Goal: Task Accomplishment & Management: Manage account settings

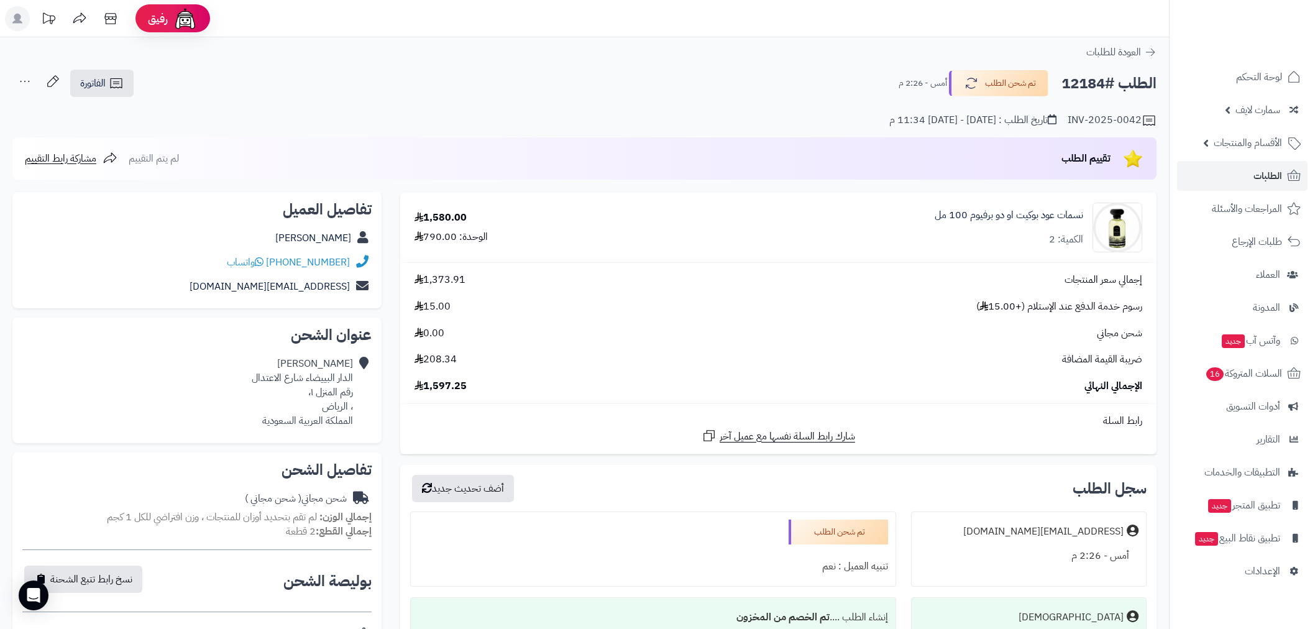
scroll to position [322, 0]
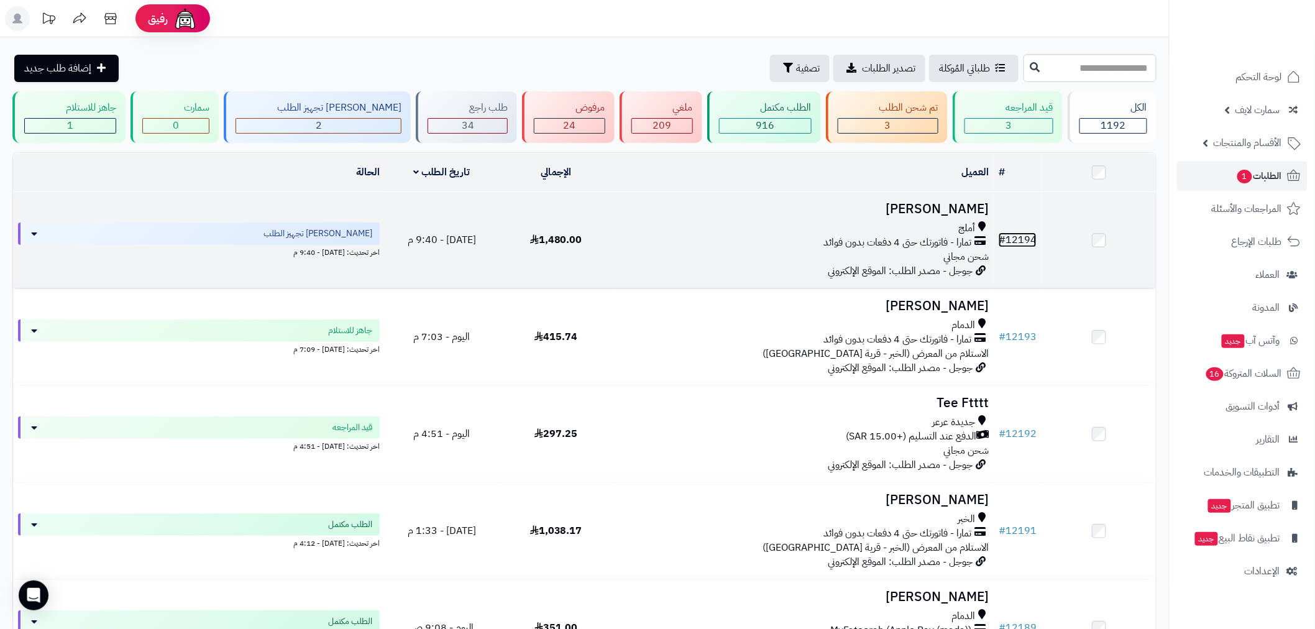
click at [1010, 233] on link "# 12194" at bounding box center [1018, 240] width 38 height 15
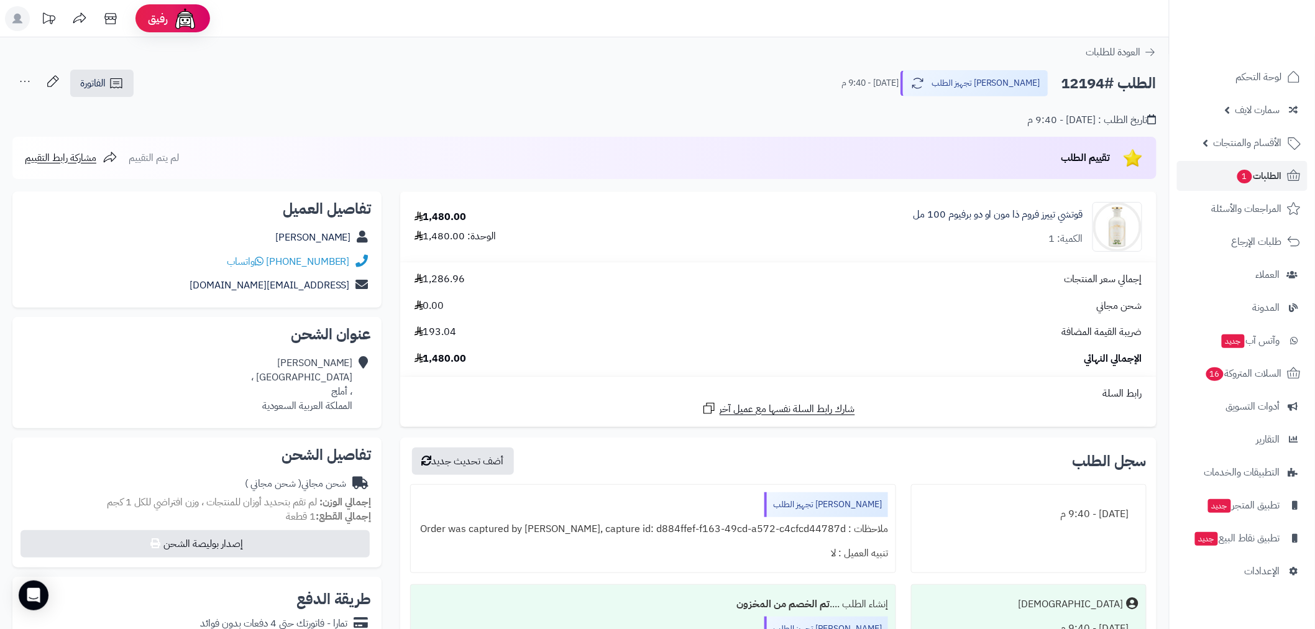
scroll to position [322, 0]
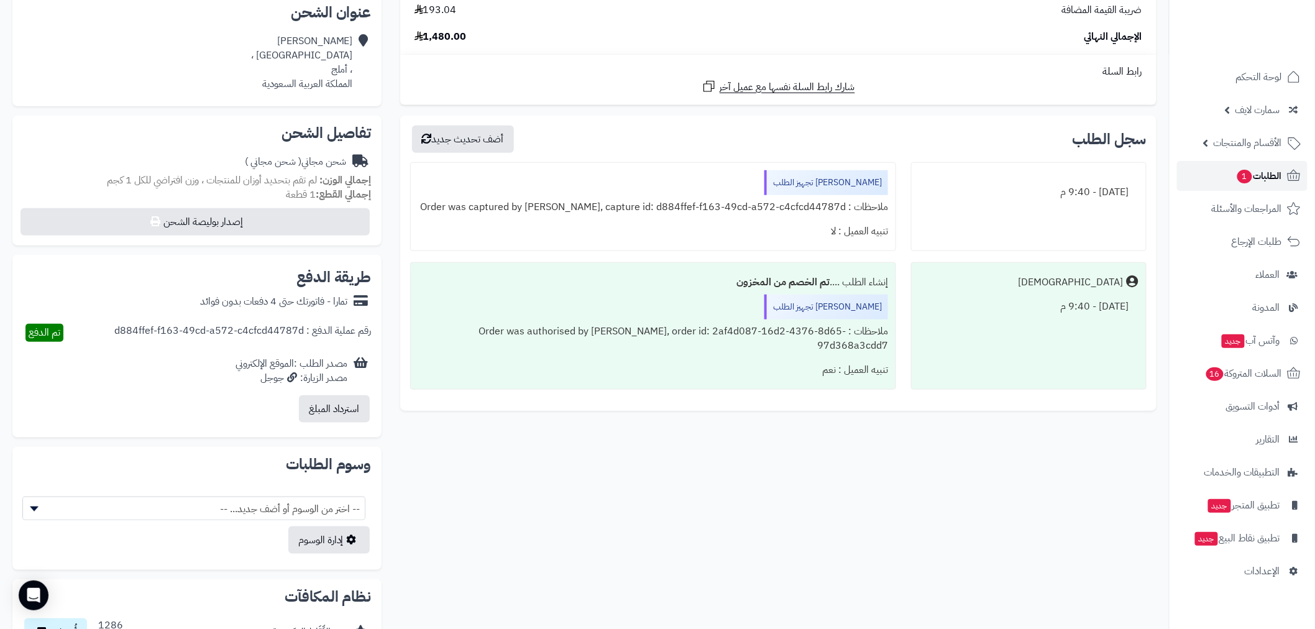
click at [1253, 177] on span "الطلبات 1" at bounding box center [1259, 175] width 46 height 17
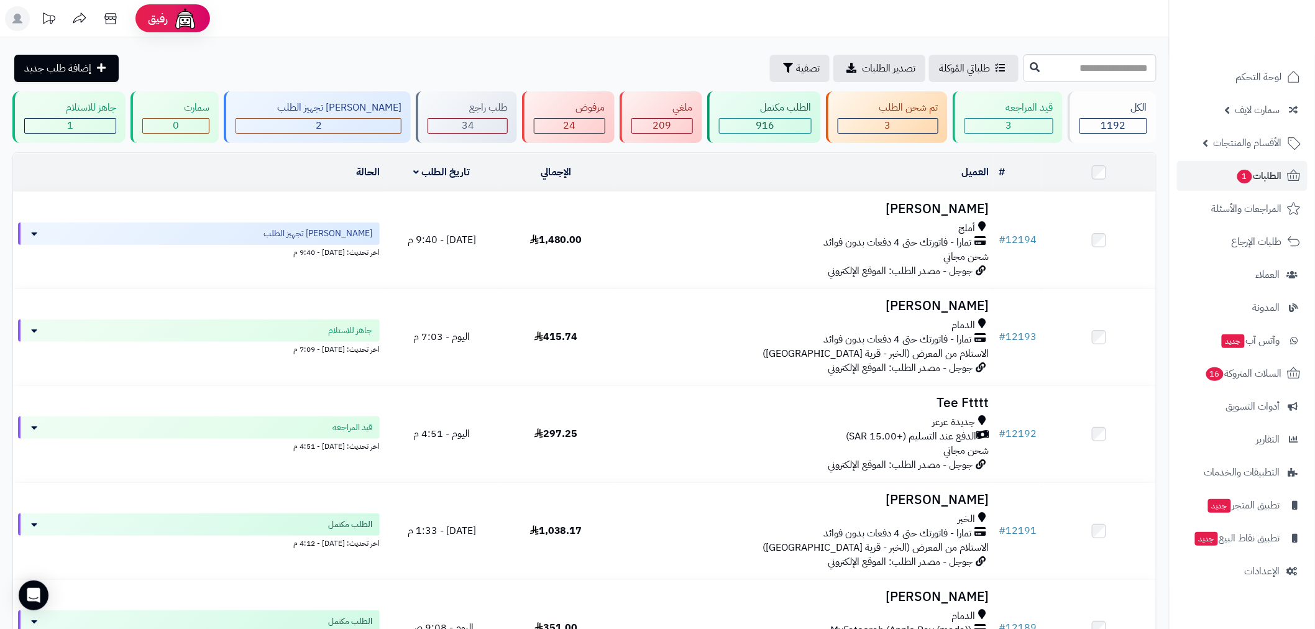
drag, startPoint x: 382, startPoint y: 34, endPoint x: 386, endPoint y: 39, distance: 6.7
click at [382, 34] on header "رفيق ! الطلبات معالجة مكتمل إرجاع المنتجات العملاء المتواجدون الان 2524 عملاء م…" at bounding box center [657, 18] width 1315 height 37
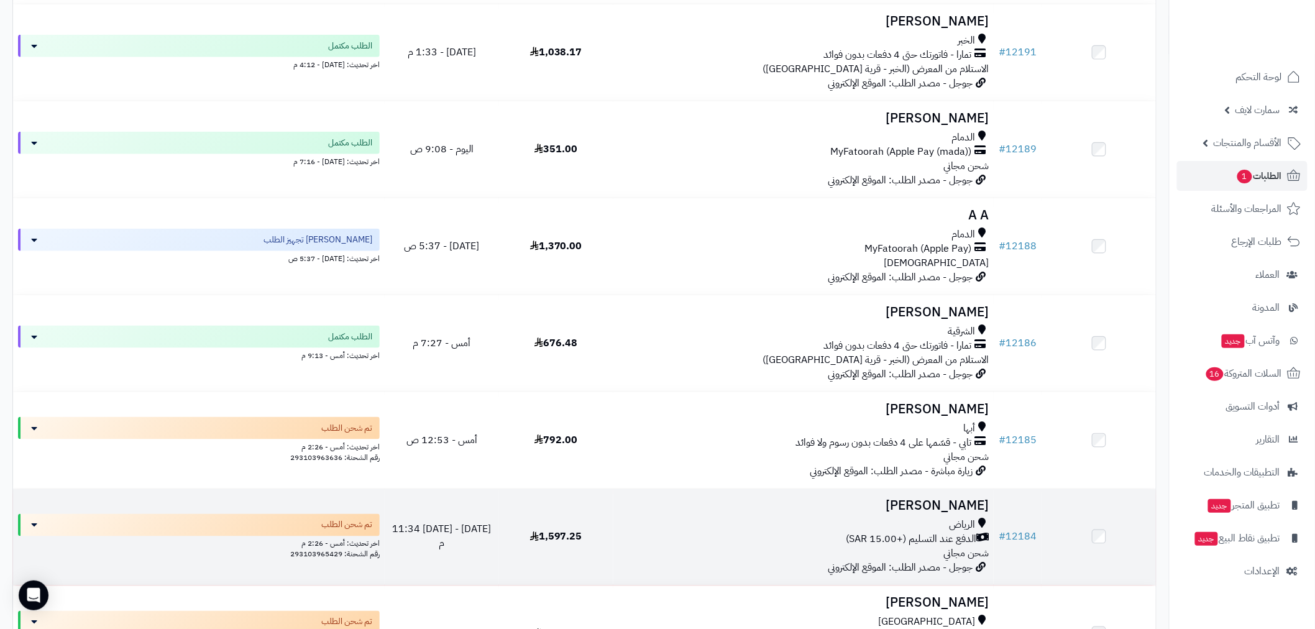
scroll to position [483, 0]
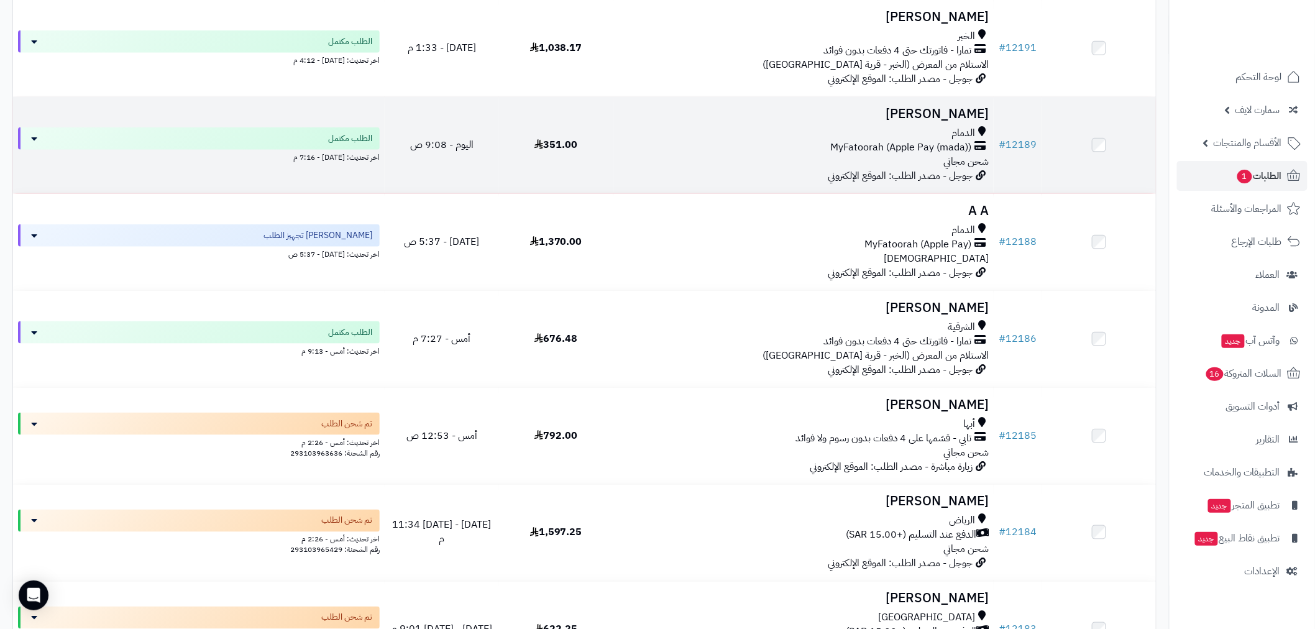
click at [1026, 134] on td "# 12189" at bounding box center [1018, 145] width 48 height 96
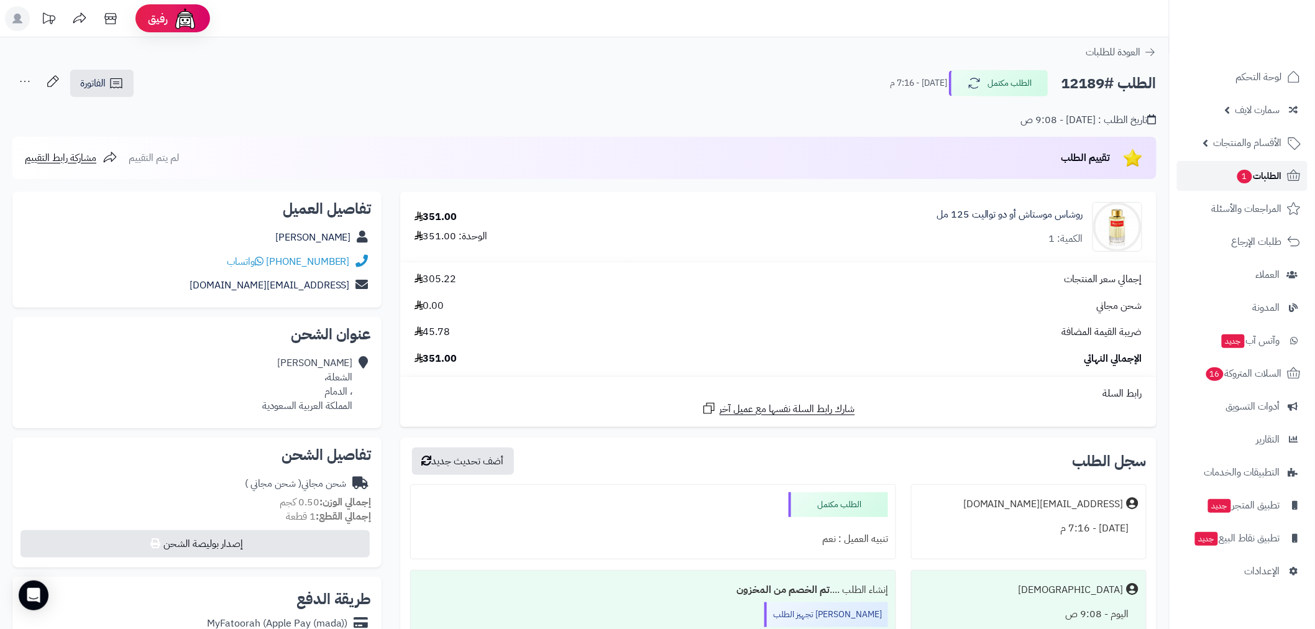
click at [1255, 178] on span "الطلبات 1" at bounding box center [1259, 175] width 46 height 17
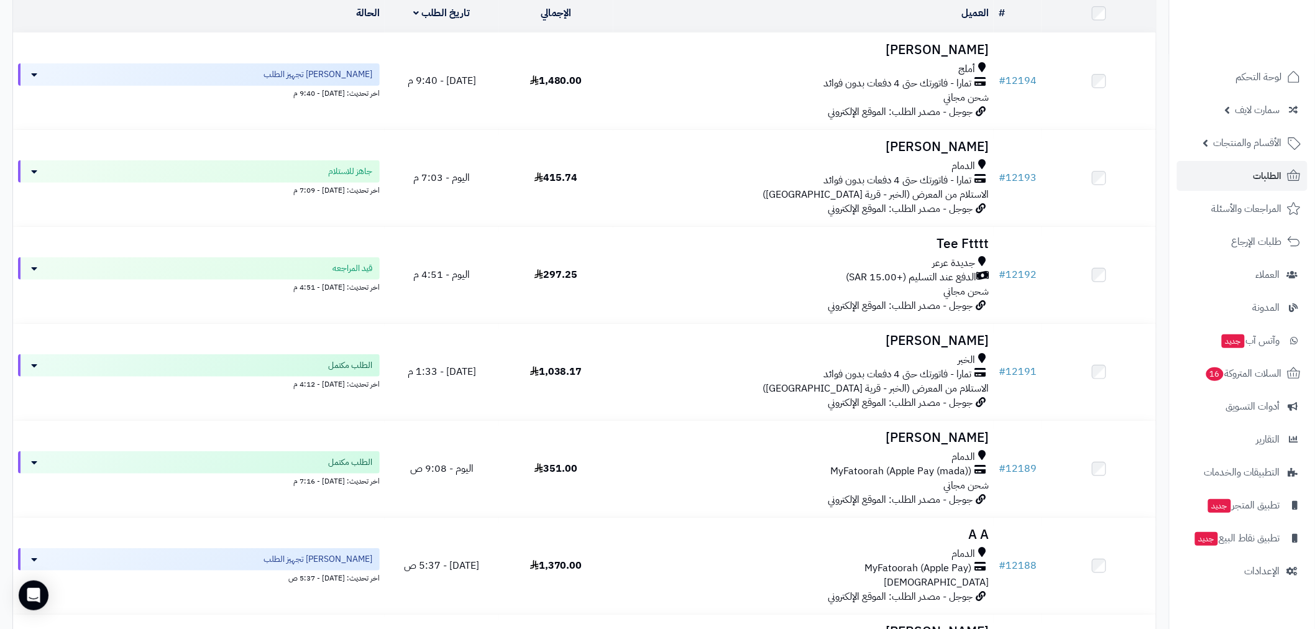
scroll to position [182, 0]
